Goal: Communication & Community: Answer question/provide support

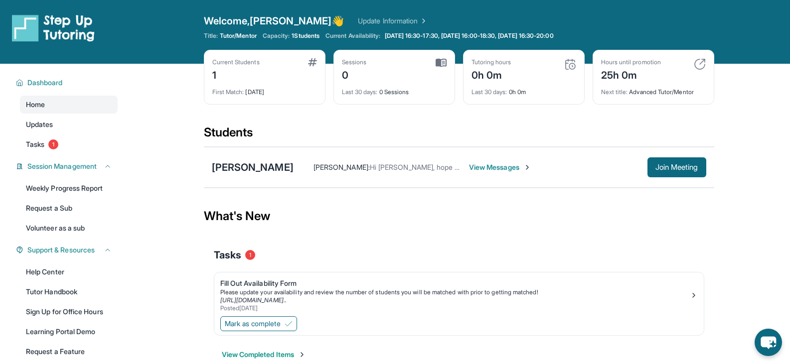
click at [487, 167] on span "View Messages" at bounding box center [500, 167] width 62 height 10
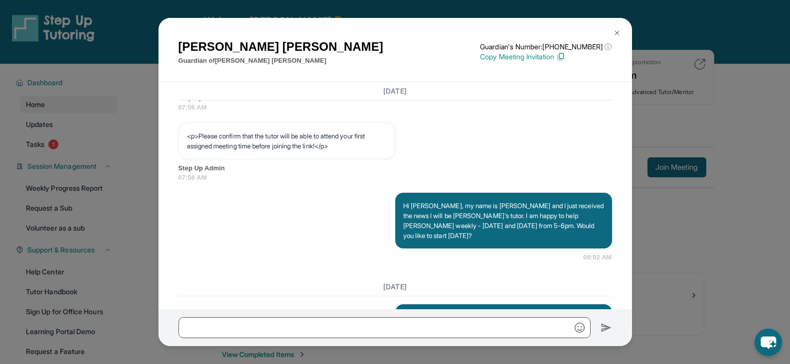
scroll to position [617, 0]
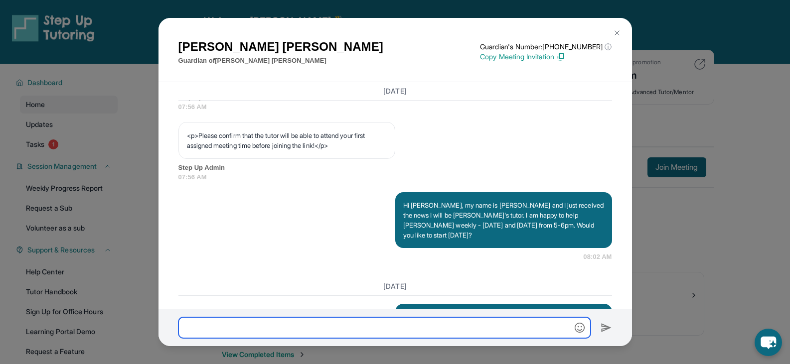
click at [238, 323] on input "text" at bounding box center [384, 327] width 412 height 21
drag, startPoint x: 238, startPoint y: 323, endPoint x: 294, endPoint y: 207, distance: 129.0
click at [294, 207] on div "[PERSON_NAME] Guardian of [PERSON_NAME] Guardian's Number: [PHONE_NUMBER] ⓘ Thi…" at bounding box center [394, 182] width 473 height 328
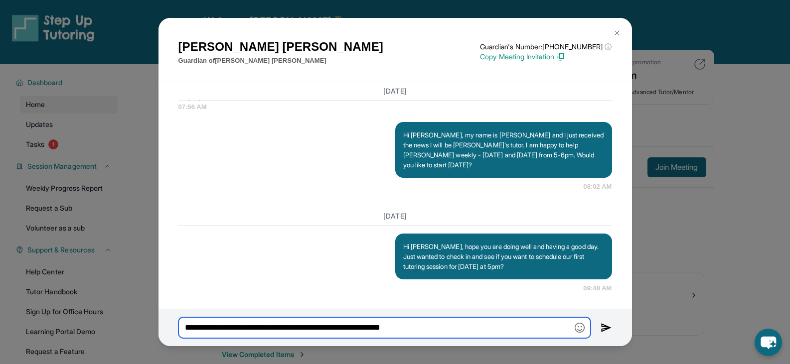
click at [287, 274] on div "Hi [PERSON_NAME], hope you are doing well and having a good day. Just wanted to…" at bounding box center [394, 264] width 433 height 60
click at [433, 333] on input "**********" at bounding box center [384, 327] width 412 height 21
type input "**********"
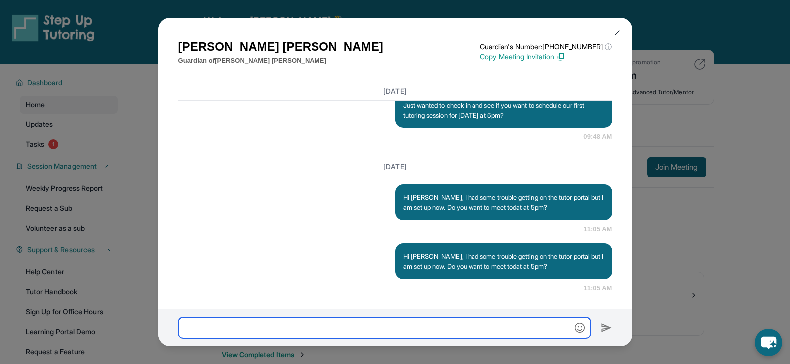
scroll to position [66, 0]
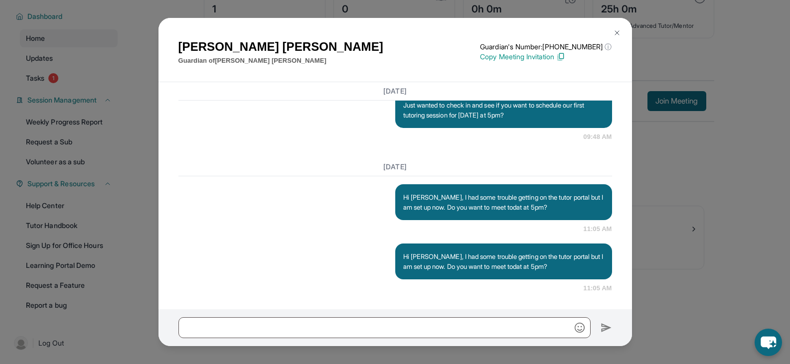
click at [737, 141] on div "[PERSON_NAME] Guardian of [PERSON_NAME] Guardian's Number: [PHONE_NUMBER] ⓘ Thi…" at bounding box center [395, 182] width 790 height 364
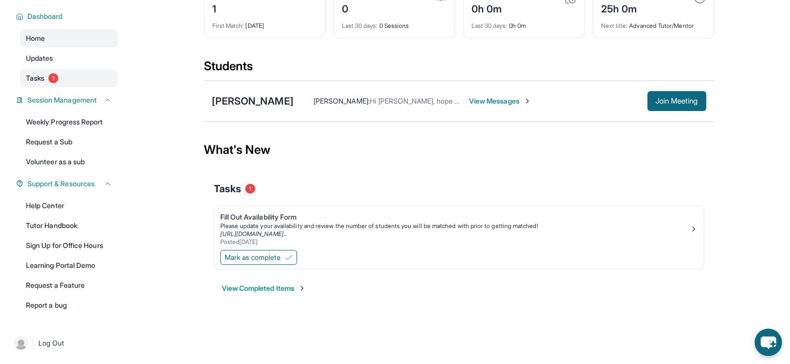
click at [58, 82] on link "Tasks 1" at bounding box center [69, 78] width 98 height 18
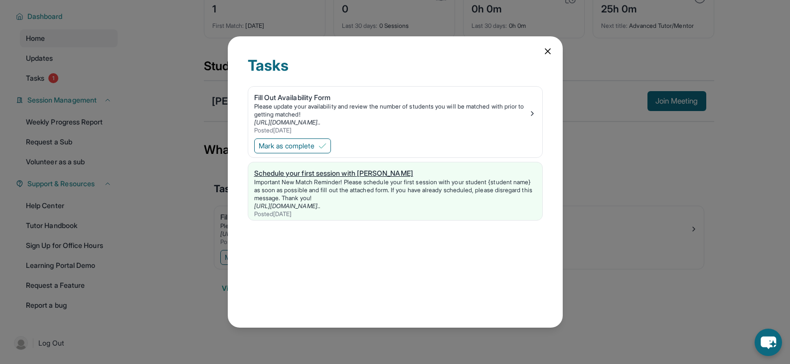
click at [320, 206] on link "[URL][DOMAIN_NAME].." at bounding box center [287, 205] width 66 height 7
click at [549, 53] on icon at bounding box center [548, 51] width 10 height 10
